Goal: Task Accomplishment & Management: Manage account settings

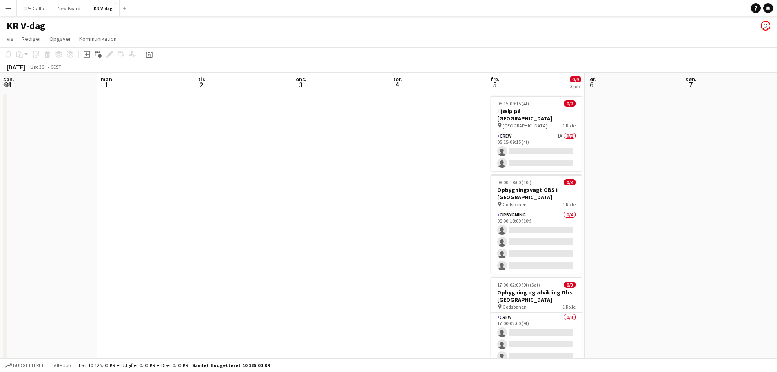
scroll to position [0, 289]
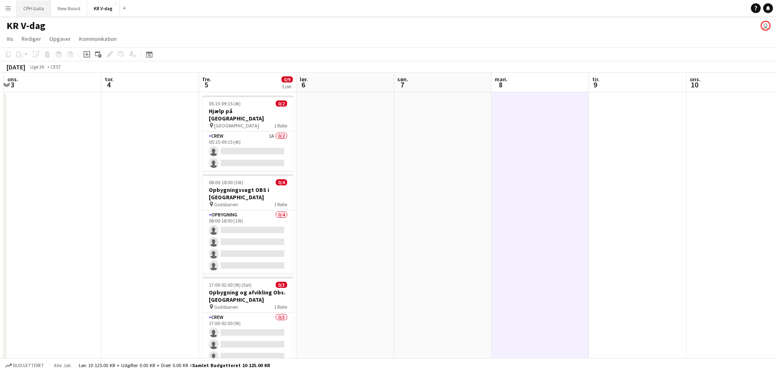
click at [35, 12] on button "CPH Galla Luk" at bounding box center [34, 8] width 34 height 16
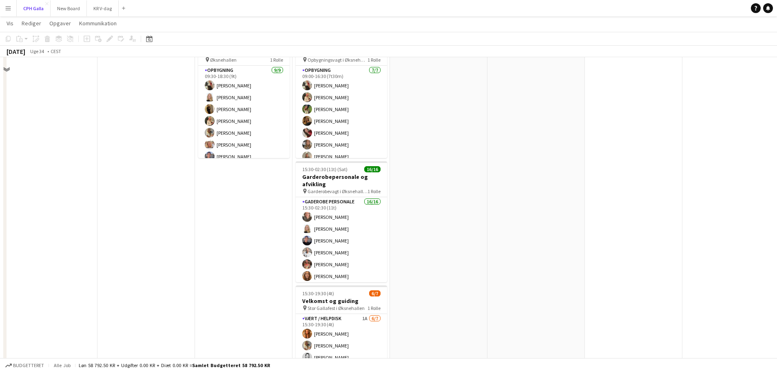
scroll to position [122, 0]
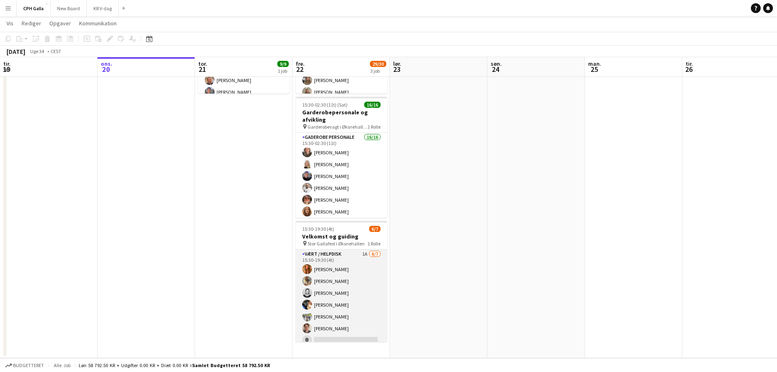
click at [355, 278] on app-card-role "Vært / Helpdisk 1A [DATE] 15:30-19:30 (4t) [PERSON_NAME] Havana [PERSON_NAME] […" at bounding box center [341, 298] width 91 height 99
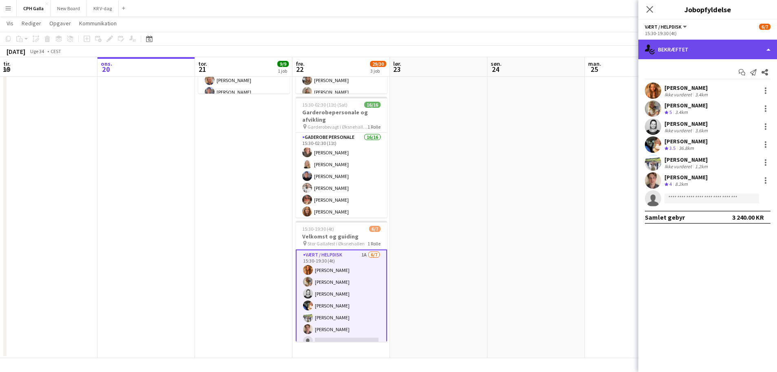
click at [684, 50] on div "single-neutral-actions-check-2 Bekræftet" at bounding box center [708, 50] width 139 height 20
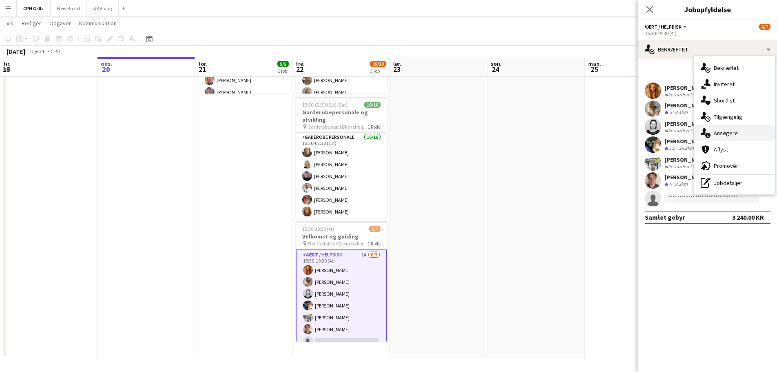
click at [719, 134] on div "single-neutral-actions-information Ansøgere" at bounding box center [735, 133] width 81 height 16
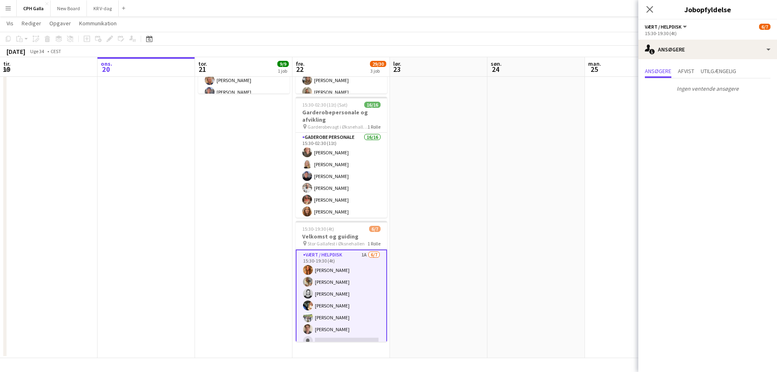
click at [470, 225] on app-date-cell at bounding box center [439, 163] width 98 height 388
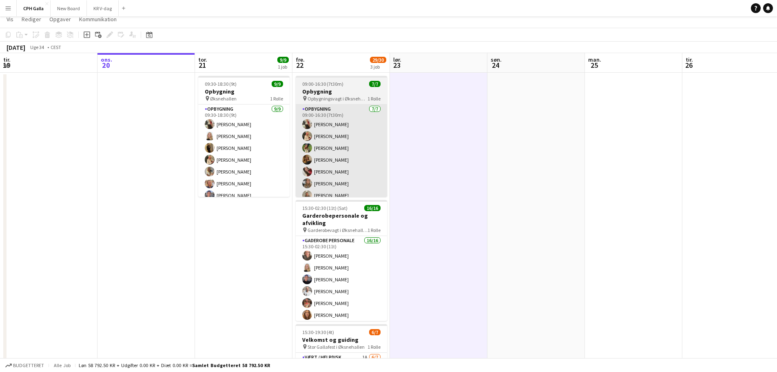
scroll to position [0, 0]
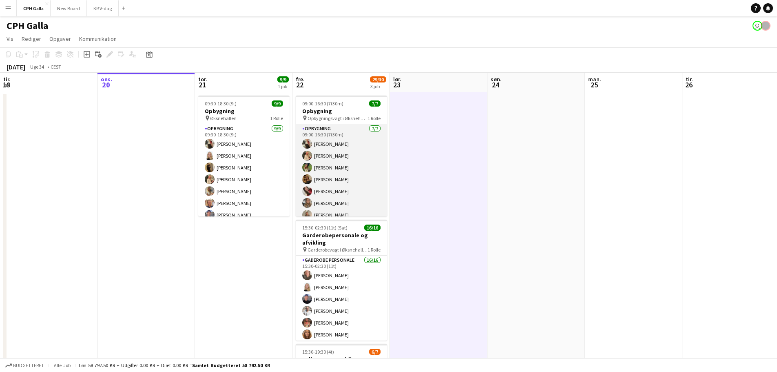
click at [335, 159] on app-card-role "Opbygning [DATE] 09:00-16:30 (7t30m) [PERSON_NAME] [PERSON_NAME] [PERSON_NAME] …" at bounding box center [341, 173] width 91 height 99
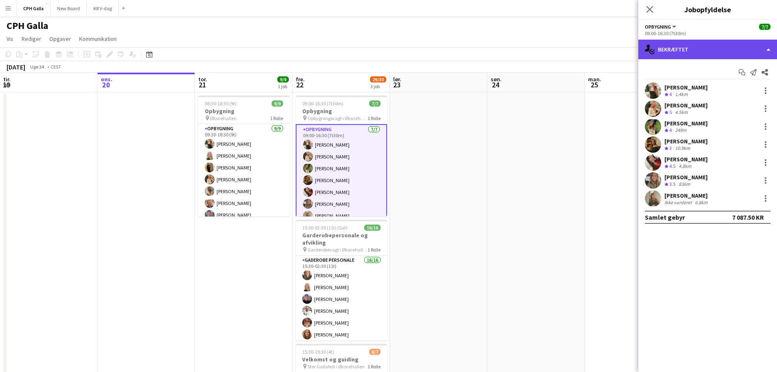
click at [691, 48] on div "single-neutral-actions-check-2 Bekræftet" at bounding box center [708, 50] width 139 height 20
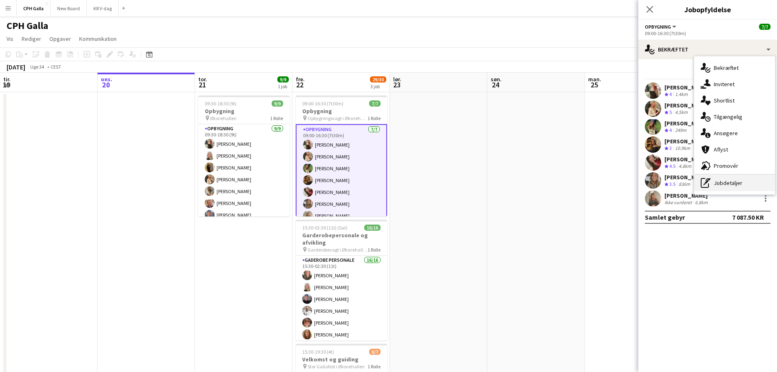
click at [727, 180] on div "pen-write Jobdetaljer" at bounding box center [735, 183] width 81 height 16
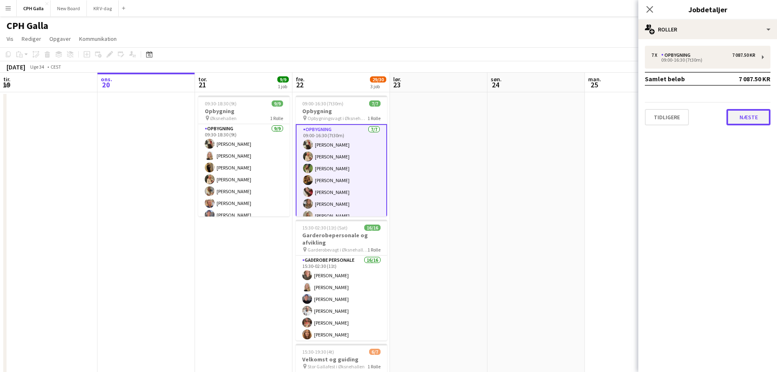
click at [741, 120] on button "Næste" at bounding box center [749, 117] width 44 height 16
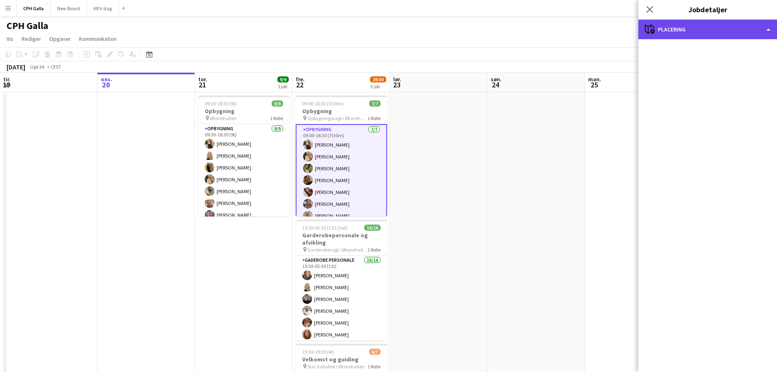
click at [691, 31] on div "maps-pin-1 Placering" at bounding box center [708, 30] width 139 height 20
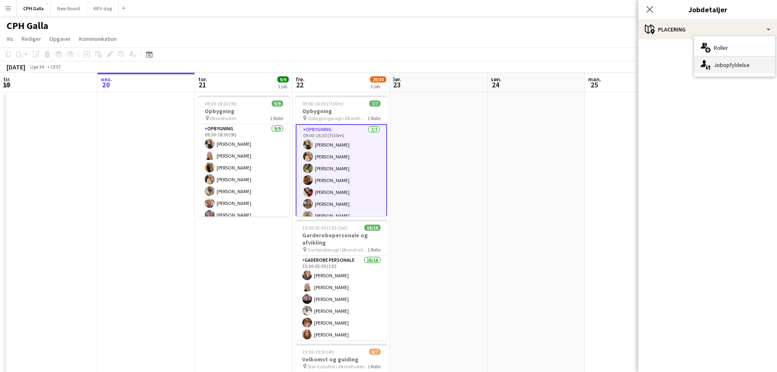
click at [707, 62] on icon "single-neutral-actions-up-down" at bounding box center [706, 65] width 10 height 10
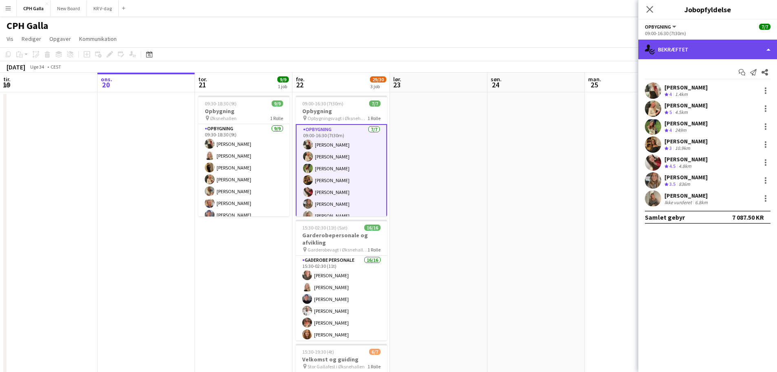
click at [661, 51] on div "single-neutral-actions-check-2 Bekræftet" at bounding box center [708, 50] width 139 height 20
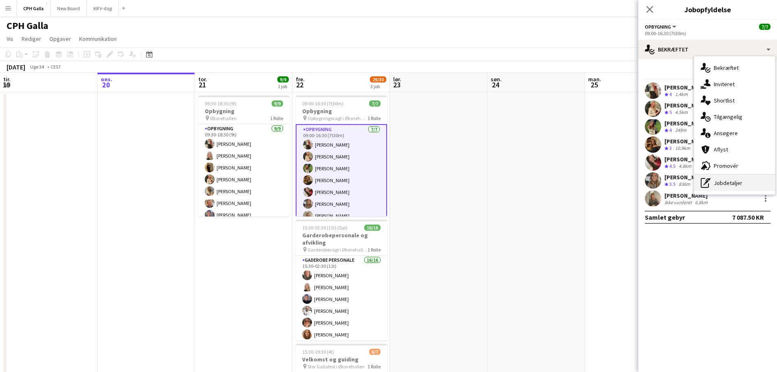
click at [707, 182] on icon at bounding box center [707, 182] width 4 height 4
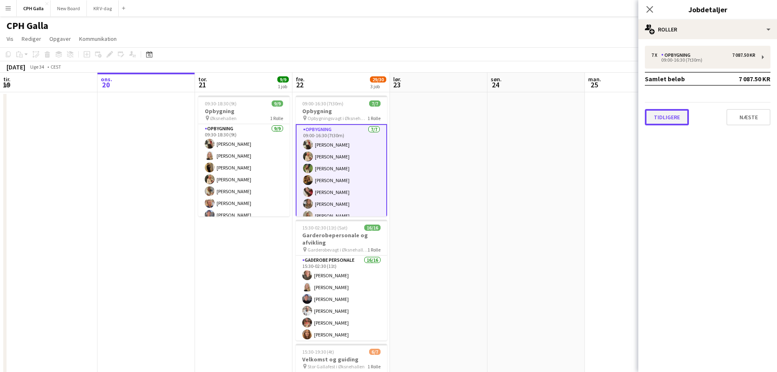
click at [667, 119] on button "Tidligere" at bounding box center [667, 117] width 44 height 16
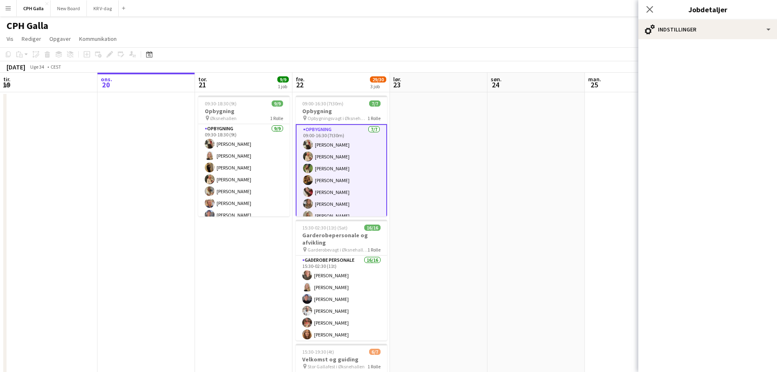
click at [429, 187] on app-date-cell at bounding box center [439, 286] width 98 height 388
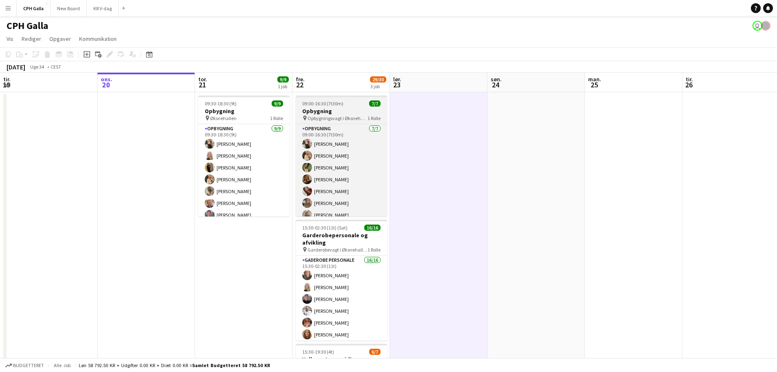
click at [342, 115] on span "Opbygningsvagt i Øksnehallen til stor gallafest" at bounding box center [338, 118] width 60 height 6
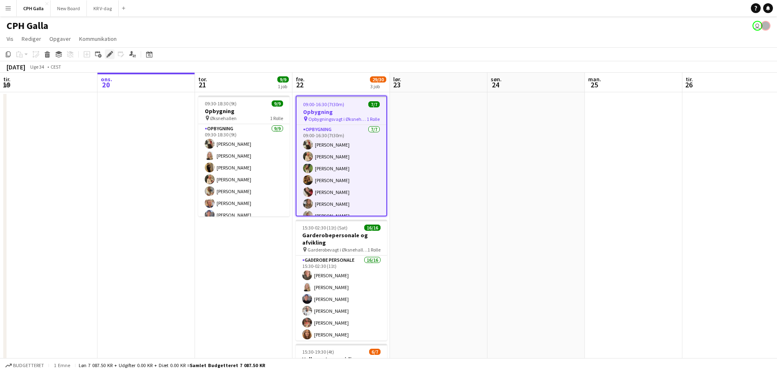
click at [107, 53] on icon "Rediger" at bounding box center [110, 54] width 7 height 7
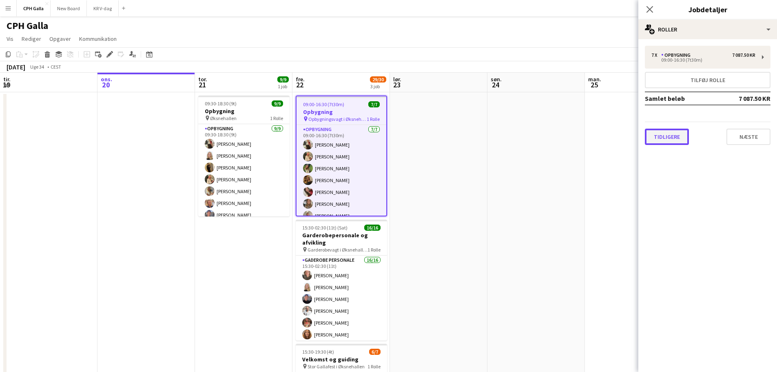
click at [667, 134] on button "Tidligere" at bounding box center [667, 137] width 44 height 16
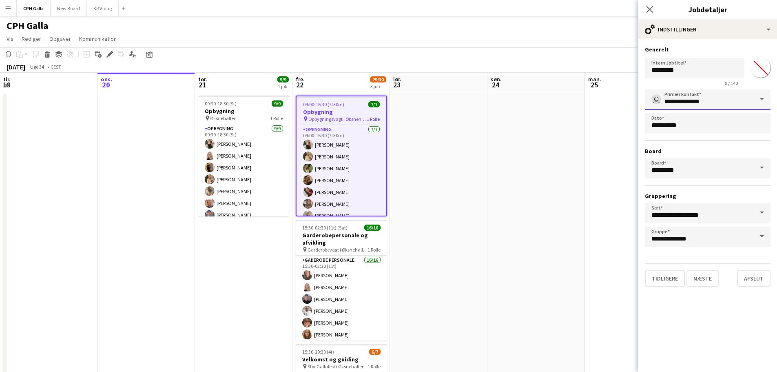
click at [682, 104] on input "**********" at bounding box center [708, 99] width 126 height 20
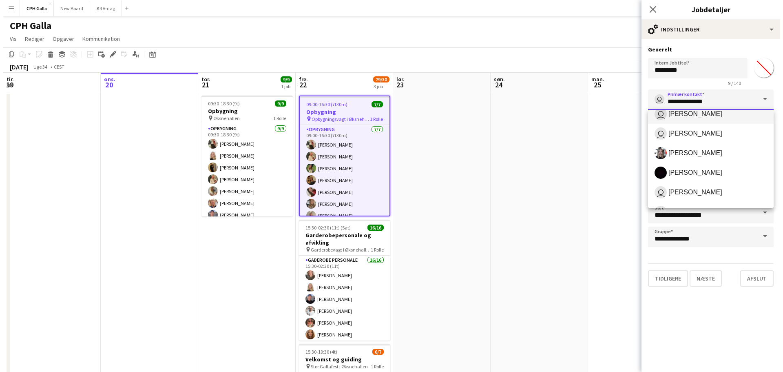
scroll to position [82, 0]
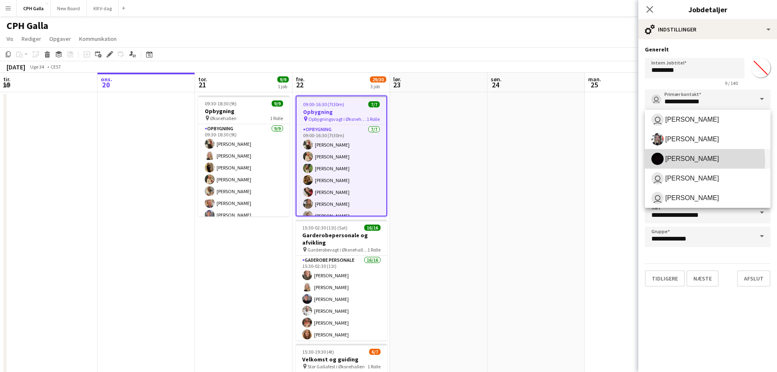
click at [691, 161] on span "[PERSON_NAME]" at bounding box center [693, 159] width 54 height 8
type input "**********"
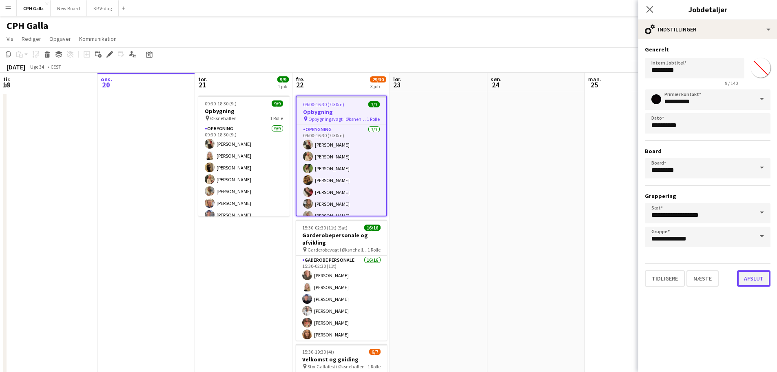
click at [748, 280] on button "Afslut" at bounding box center [753, 278] width 33 height 16
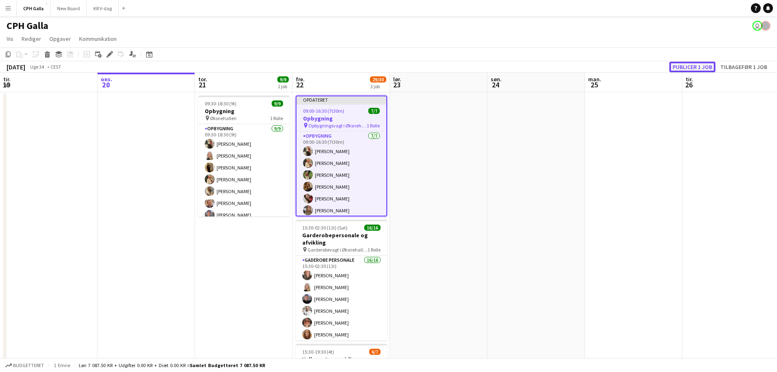
click at [700, 69] on button "Publicer 1 job" at bounding box center [693, 67] width 46 height 11
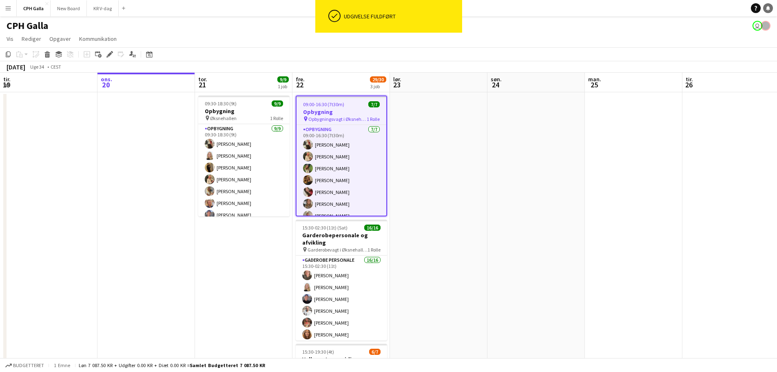
click at [770, 6] on icon "Notifikationer" at bounding box center [768, 8] width 5 height 5
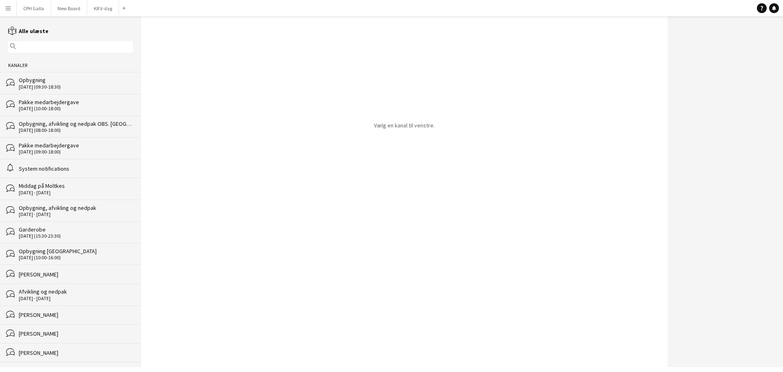
click at [69, 82] on div "Opbygning" at bounding box center [76, 79] width 114 height 7
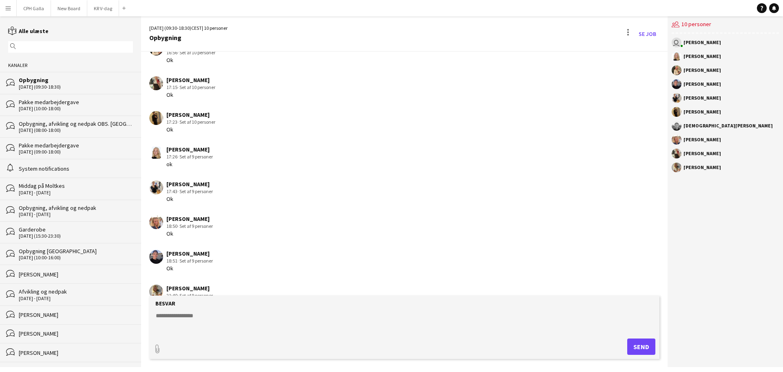
scroll to position [324, 0]
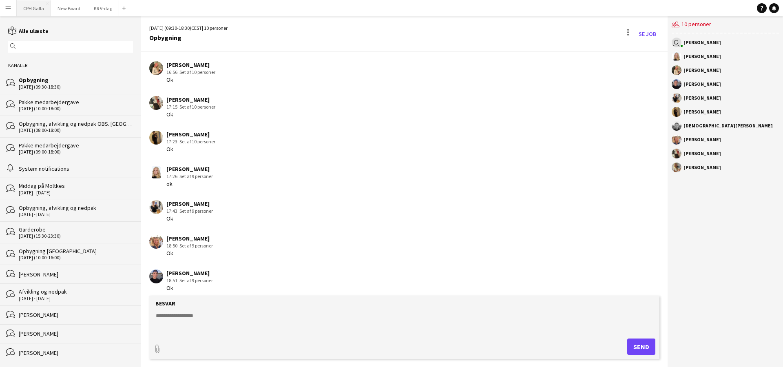
drag, startPoint x: 30, startPoint y: 7, endPoint x: 33, endPoint y: 10, distance: 4.9
click at [30, 7] on button "CPH Galla Luk" at bounding box center [34, 8] width 34 height 16
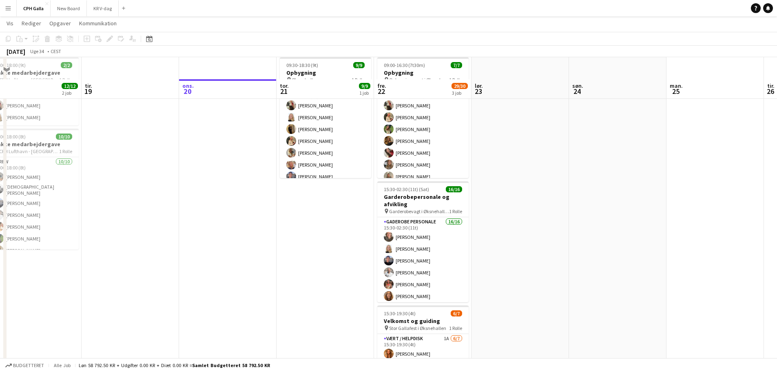
scroll to position [82, 0]
